Goal: Task Accomplishment & Management: Complete application form

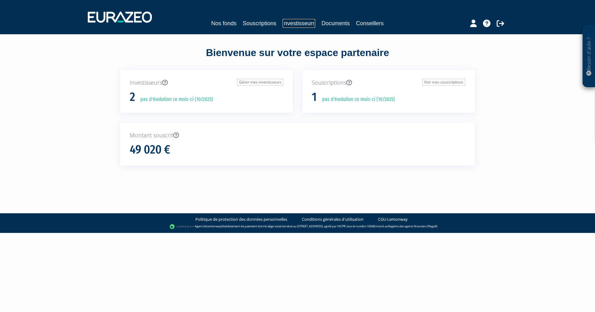
click at [299, 22] on link "Investisseurs" at bounding box center [299, 23] width 33 height 9
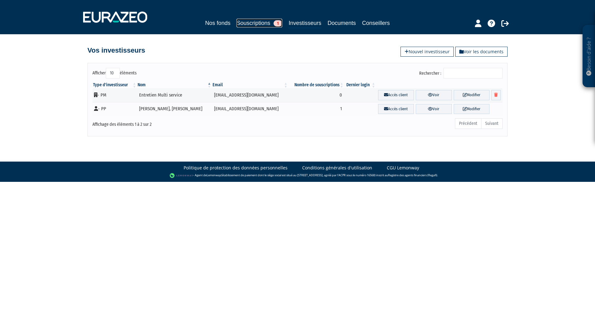
click at [263, 24] on link "Souscriptions 1" at bounding box center [260, 23] width 46 height 9
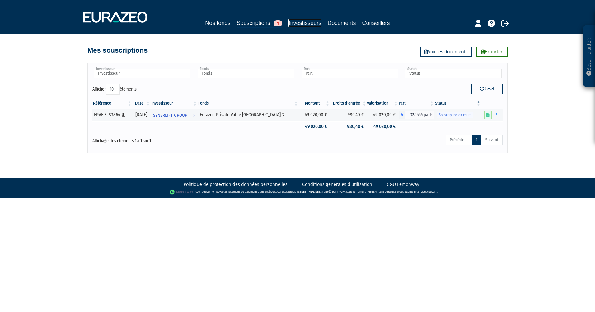
click at [292, 23] on link "Investisseurs" at bounding box center [305, 23] width 33 height 9
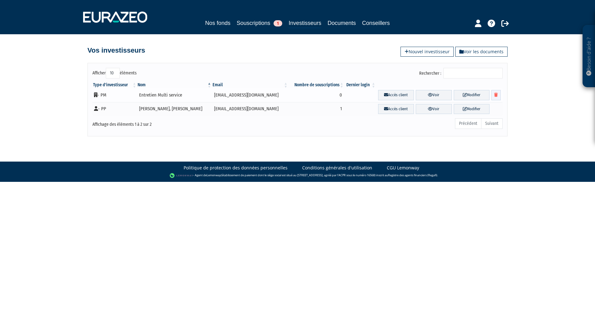
click at [496, 94] on icon at bounding box center [496, 95] width 3 height 4
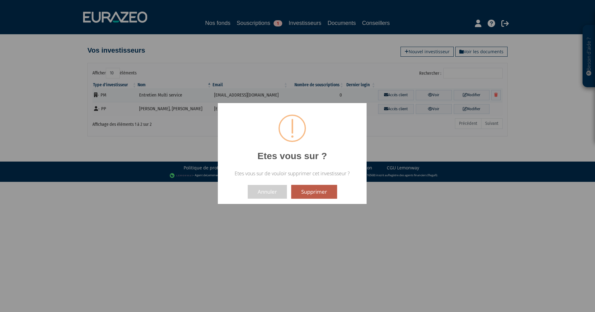
click at [318, 191] on button "Supprimer" at bounding box center [314, 192] width 46 height 14
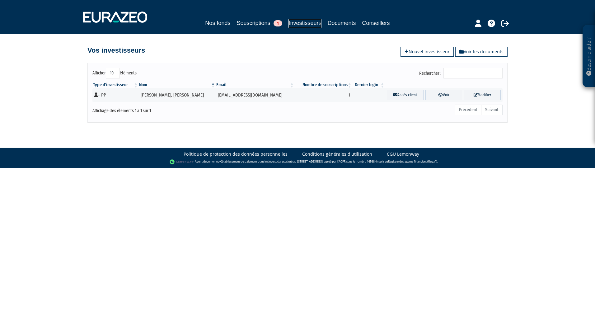
click at [302, 21] on link "Investisseurs" at bounding box center [305, 24] width 33 height 10
click at [426, 53] on link "Nouvel investisseur" at bounding box center [427, 52] width 53 height 10
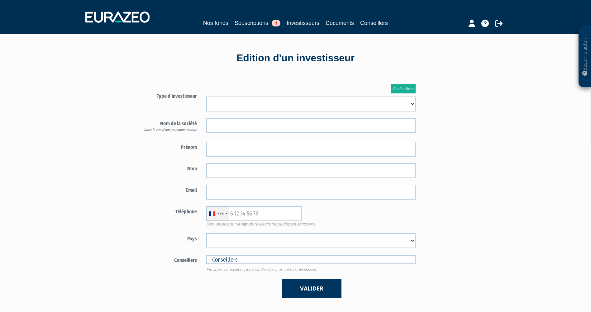
click at [249, 103] on select "Mr Mme Société" at bounding box center [310, 104] width 209 height 15
select select "2"
click at [206, 97] on select "Mr Mme Société" at bounding box center [310, 104] width 209 height 15
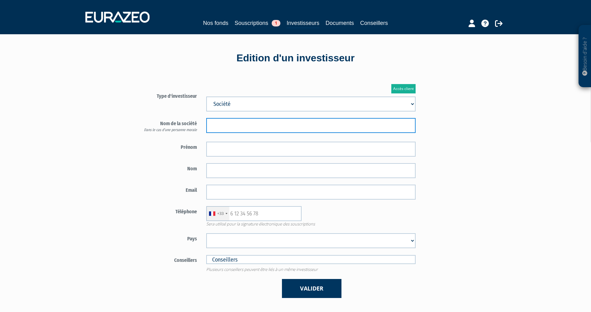
click at [251, 126] on input "text" at bounding box center [310, 125] width 209 height 15
type input "Entretien Multi service"
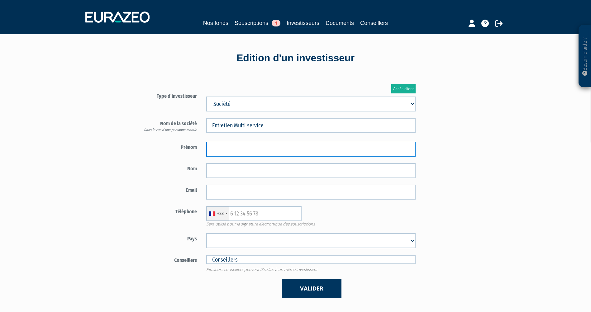
type input "Lionel"
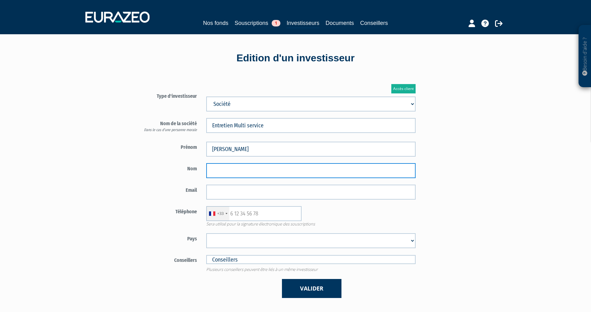
type input "Vincent"
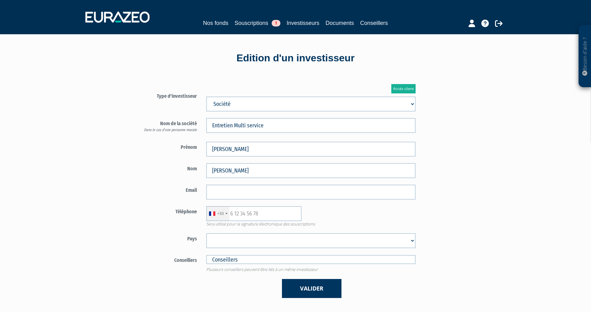
type input "emslyon69@gmail.com"
select select "75"
click at [346, 220] on div "+33 France +33 Germany (Deutschland) +49 Switzerland (Schweiz) +41 Belgium (Bel…" at bounding box center [310, 213] width 219 height 15
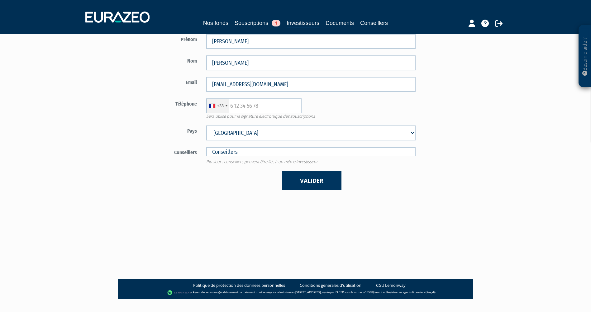
scroll to position [120, 0]
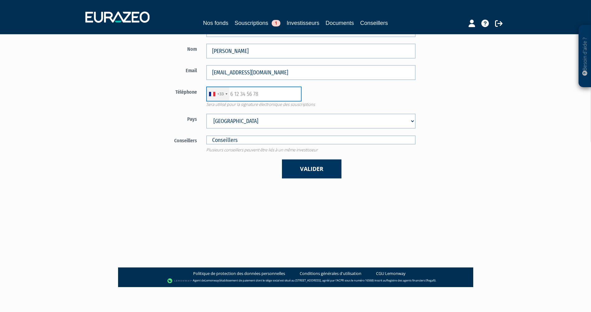
click at [266, 96] on input "text" at bounding box center [253, 94] width 95 height 15
type input "0612036998"
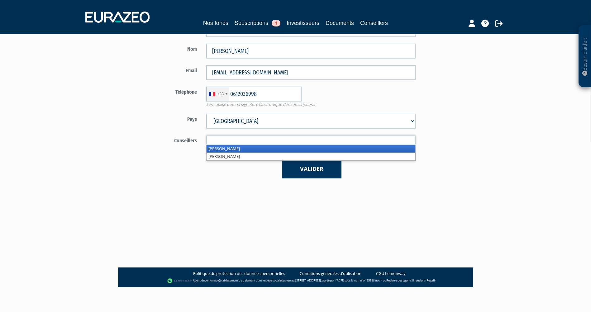
click at [251, 140] on input "text" at bounding box center [310, 139] width 209 height 9
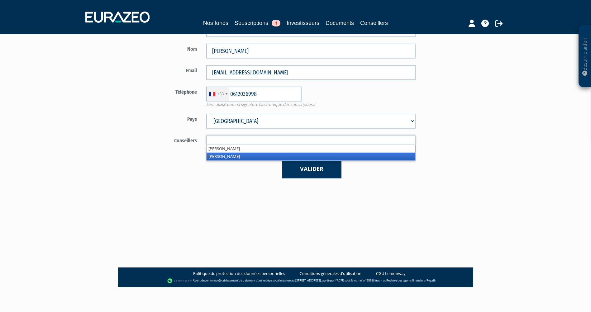
click at [243, 156] on li "Olivier Seguin" at bounding box center [310, 157] width 209 height 8
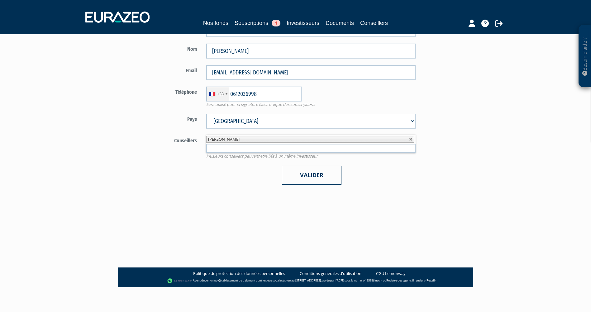
click at [308, 174] on button "Valider" at bounding box center [311, 175] width 59 height 19
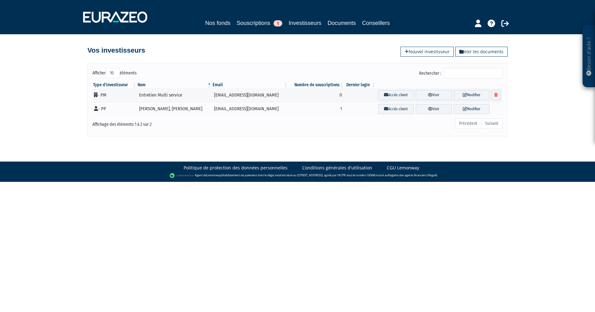
click at [299, 141] on body "Besoin d'aide ? × J'ai besoin d'aide Si vous avez une question à propos du fonc…" at bounding box center [297, 91] width 595 height 182
click at [254, 24] on link "Souscriptions 1" at bounding box center [260, 23] width 46 height 9
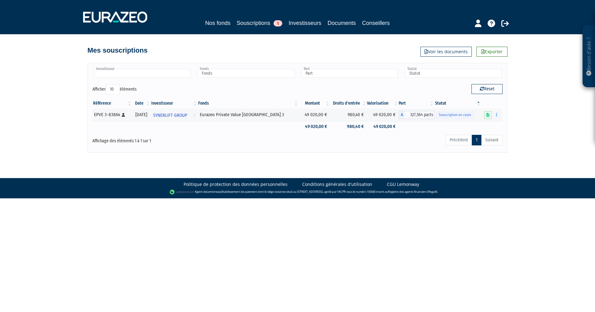
click at [156, 75] on input "text" at bounding box center [142, 73] width 97 height 9
click at [305, 44] on div "Mes souscriptions Exporter Voir les documents" at bounding box center [298, 47] width 420 height 14
type input "Investisseur"
click at [403, 147] on div "Précédent 1 Suivant" at bounding box center [384, 141] width 235 height 14
click at [311, 25] on link "Investisseurs" at bounding box center [305, 23] width 33 height 9
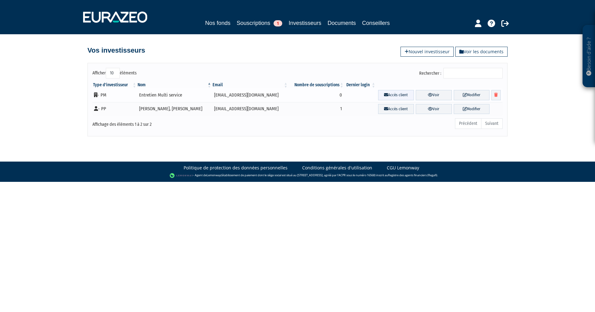
click at [384, 95] on link "Accès client" at bounding box center [396, 95] width 36 height 10
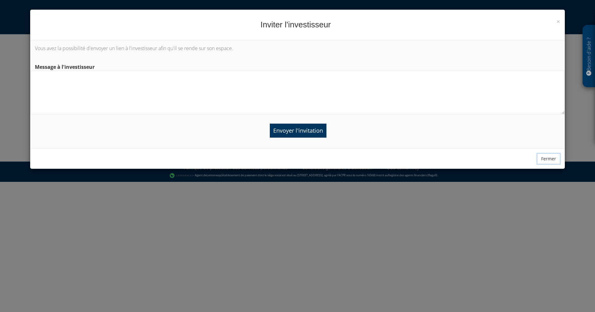
click at [542, 159] on button "Fermer" at bounding box center [548, 159] width 23 height 11
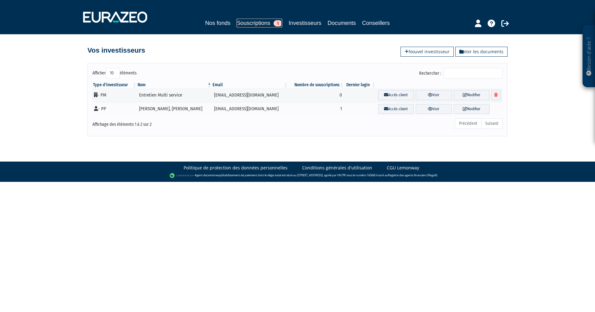
click at [259, 20] on link "Souscriptions 1" at bounding box center [260, 23] width 46 height 9
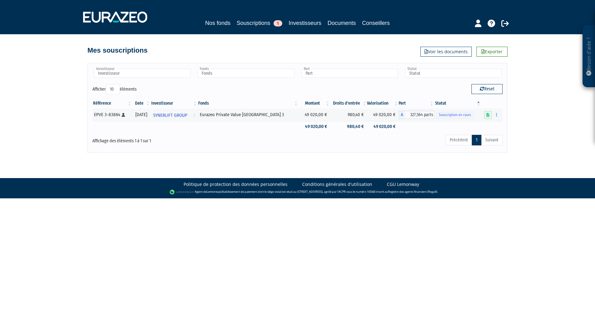
click at [282, 42] on div "Mes souscriptions Exporter Voir les documents" at bounding box center [298, 47] width 420 height 14
click at [299, 23] on link "Investisseurs" at bounding box center [305, 23] width 33 height 9
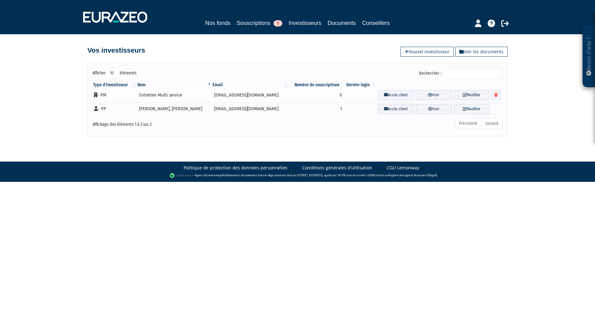
click at [378, 95] on link "Accès client" at bounding box center [396, 95] width 36 height 10
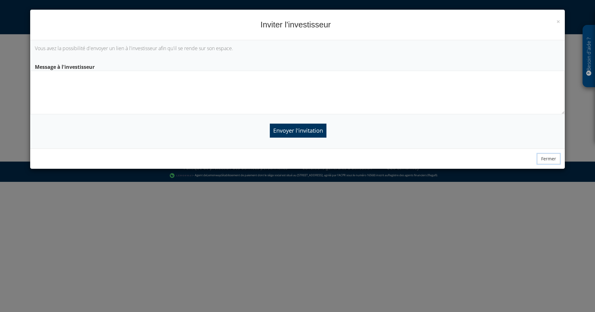
click at [550, 158] on button "Fermer" at bounding box center [548, 159] width 23 height 11
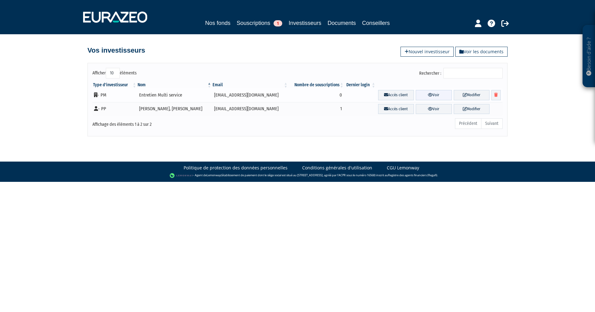
click at [431, 95] on link "Voir" at bounding box center [434, 95] width 36 height 10
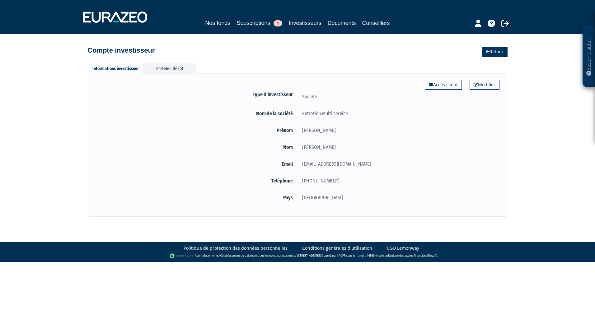
click at [495, 52] on link "Retour" at bounding box center [495, 52] width 26 height 10
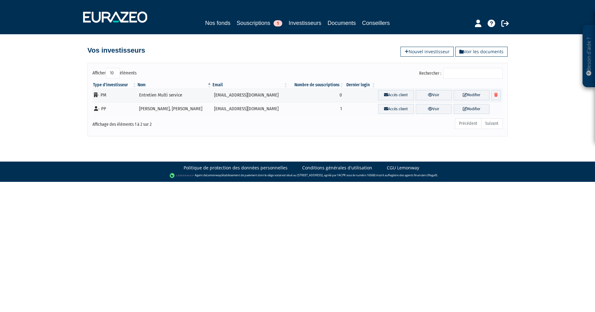
click at [355, 63] on div "Afficher 10 25 50 100 éléments Rechercher : Type d'investisseur Nom Email Nombr…" at bounding box center [297, 97] width 355 height 80
click at [313, 23] on link "Investisseurs" at bounding box center [305, 24] width 33 height 10
click at [248, 21] on link "Souscriptions 1" at bounding box center [260, 23] width 46 height 9
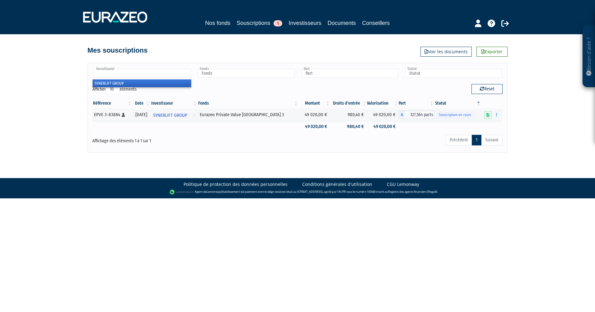
click at [148, 73] on input "text" at bounding box center [142, 73] width 97 height 9
click at [212, 91] on div "Afficher 10 25 50 100 éléments" at bounding box center [192, 90] width 201 height 12
type input "Investisseur"
click at [233, 84] on div "Afficher 10 25 50 100 éléments" at bounding box center [192, 90] width 201 height 12
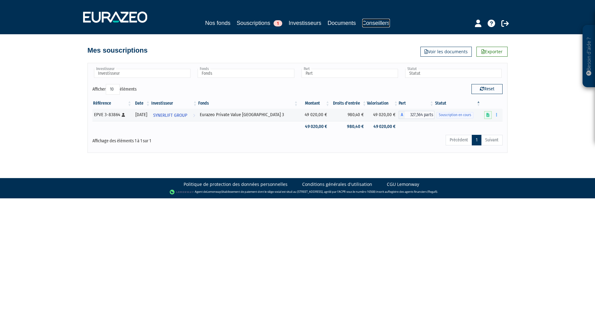
click at [374, 23] on link "Conseillers" at bounding box center [376, 23] width 28 height 9
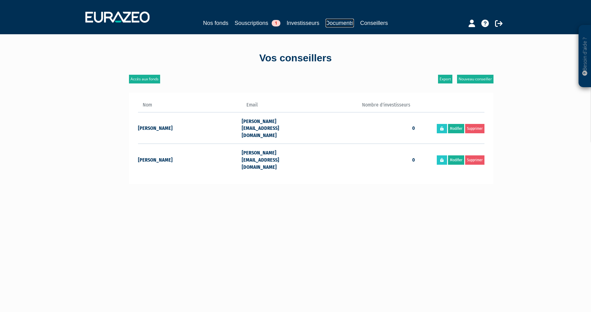
click at [337, 23] on link "Documents" at bounding box center [339, 23] width 28 height 9
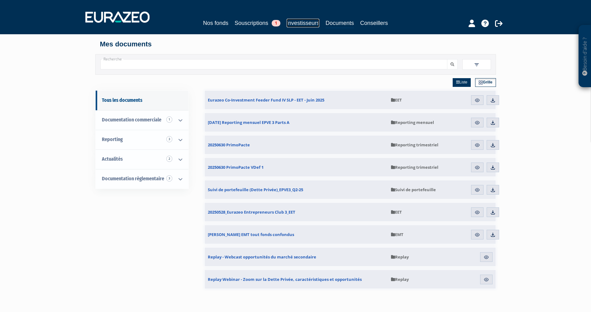
click at [301, 22] on link "Investisseurs" at bounding box center [302, 23] width 33 height 9
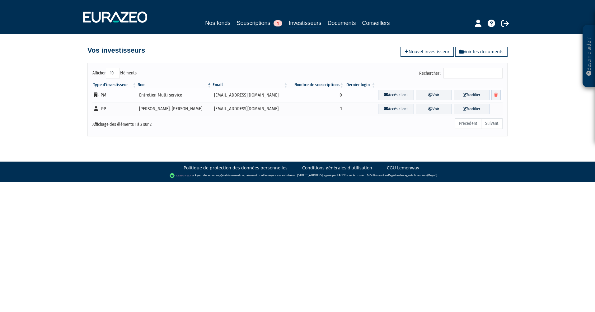
click at [97, 93] on td "- PM" at bounding box center [114, 95] width 45 height 14
click at [106, 93] on td "- PM" at bounding box center [114, 95] width 45 height 14
click at [428, 93] on icon at bounding box center [430, 95] width 5 height 4
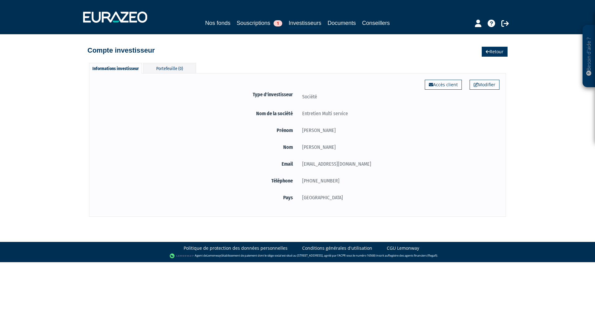
click at [489, 50] on link "Retour" at bounding box center [495, 52] width 26 height 10
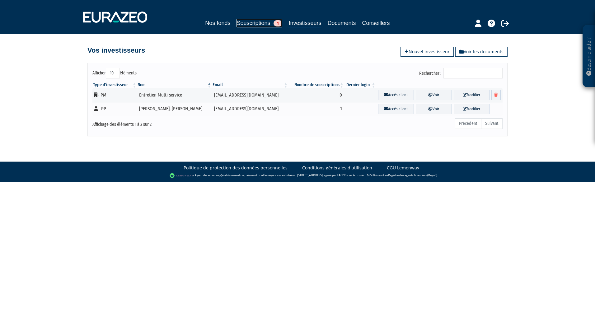
click at [246, 24] on link "Souscriptions 1" at bounding box center [260, 23] width 46 height 9
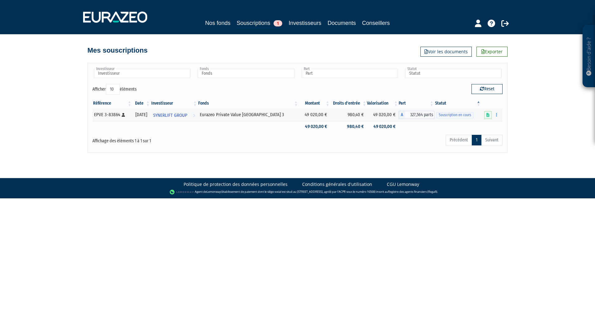
click at [270, 163] on body "Besoin d'aide ? × J'ai besoin d'aide Si vous avez une question à propos du fonc…" at bounding box center [297, 99] width 595 height 198
click at [266, 155] on body "Besoin d'aide ? × J'ai besoin d'aide Si vous avez une question à propos du fonc…" at bounding box center [297, 99] width 595 height 198
click at [254, 44] on div "Mes souscriptions Exporter Voir les documents" at bounding box center [298, 47] width 420 height 14
click at [138, 74] on input "text" at bounding box center [142, 73] width 97 height 9
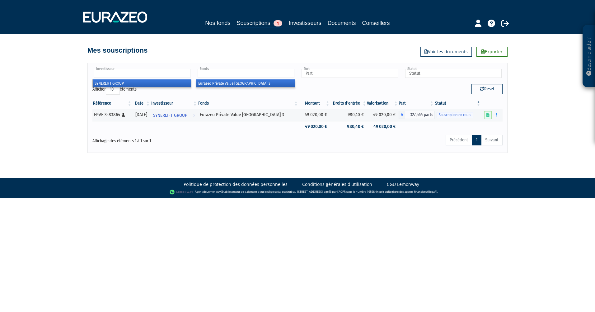
type input "Investisseur"
click at [233, 73] on input "text" at bounding box center [246, 73] width 97 height 9
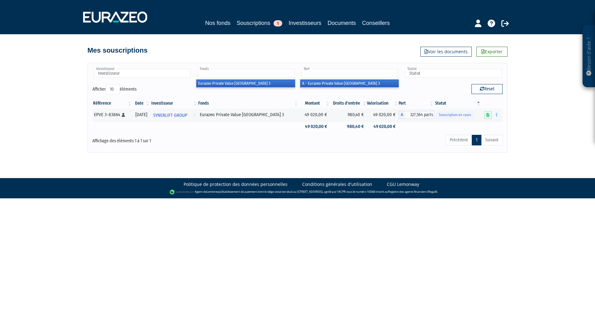
type input "Fonds"
click at [324, 72] on input "text" at bounding box center [350, 73] width 97 height 9
type input "Part"
click at [425, 75] on input "text" at bounding box center [453, 73] width 97 height 9
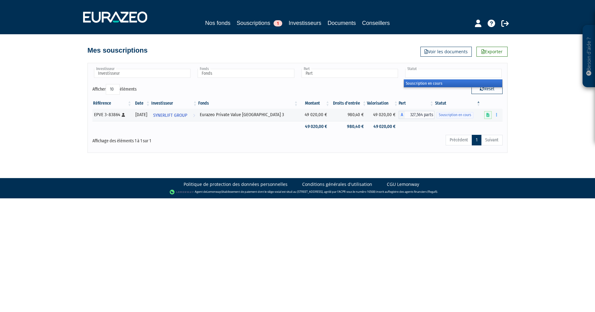
type input "Statut"
click at [353, 88] on div "Reset" at bounding box center [403, 90] width 210 height 12
click at [424, 74] on input "text" at bounding box center [453, 73] width 97 height 9
type input "Statut"
click at [365, 88] on div "Reset" at bounding box center [403, 90] width 210 height 12
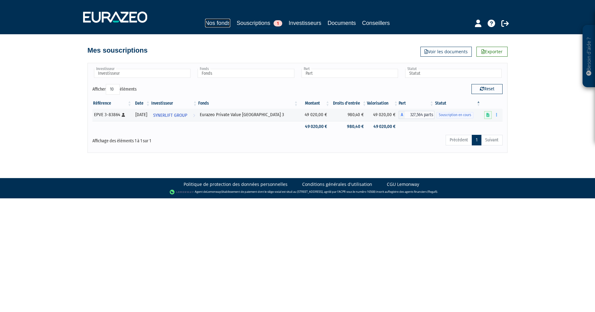
click at [213, 24] on link "Nos fonds" at bounding box center [217, 23] width 25 height 9
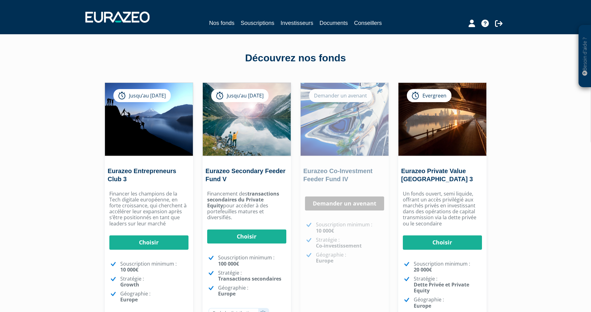
click at [74, 174] on div "Besoin d'aide ? × J'ai besoin d'aide Si vous avez une question à propos du fonc…" at bounding box center [295, 186] width 591 height 373
